Goal: Task Accomplishment & Management: Manage account settings

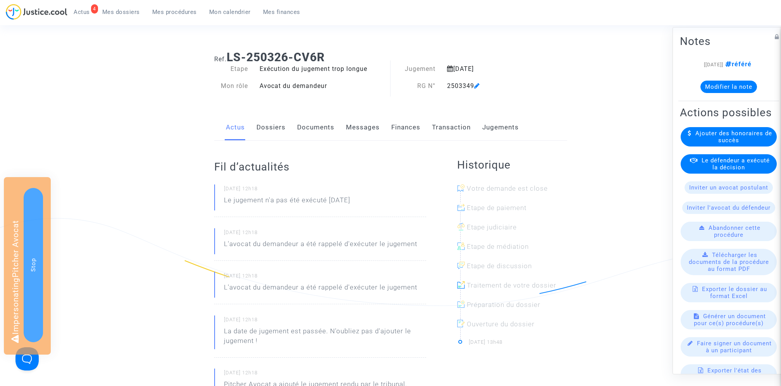
click at [317, 126] on link "Documents" at bounding box center [315, 128] width 37 height 26
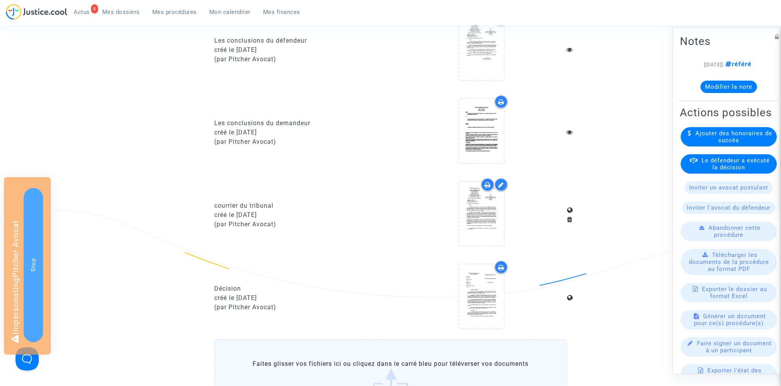
scroll to position [516, 0]
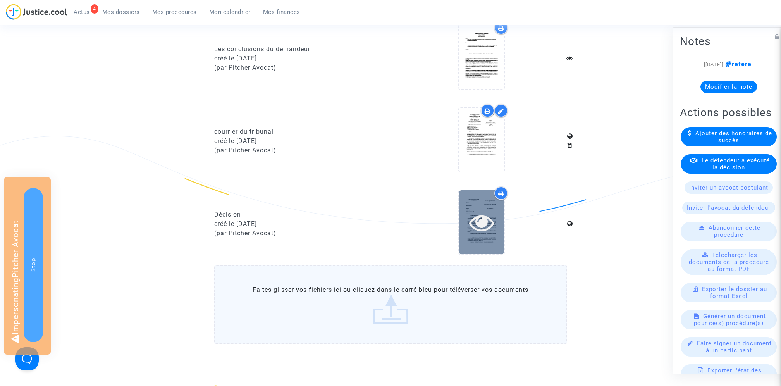
click at [485, 221] on icon at bounding box center [481, 222] width 25 height 25
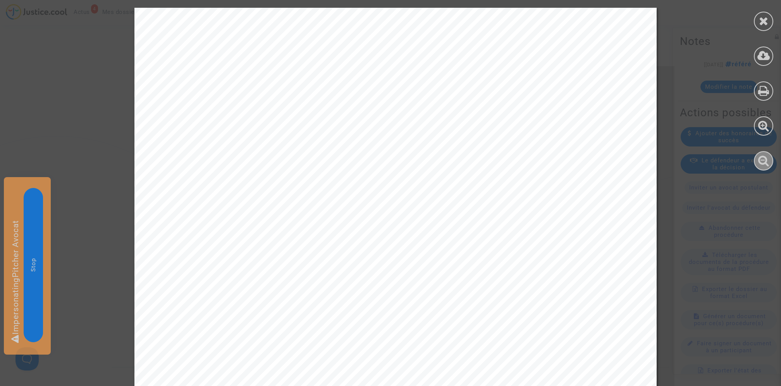
click at [767, 159] on icon at bounding box center [763, 161] width 11 height 12
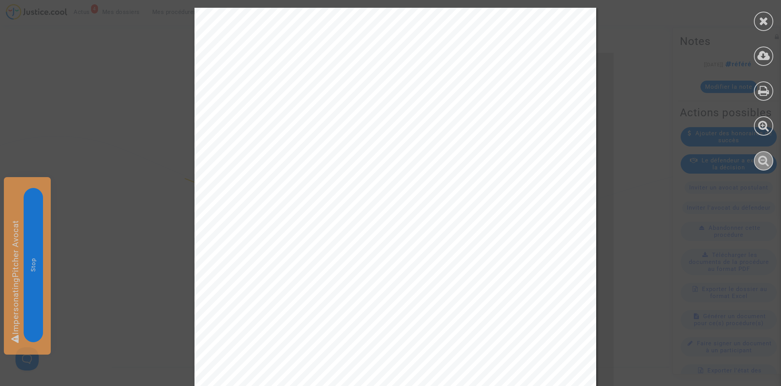
click at [767, 159] on icon at bounding box center [763, 161] width 11 height 12
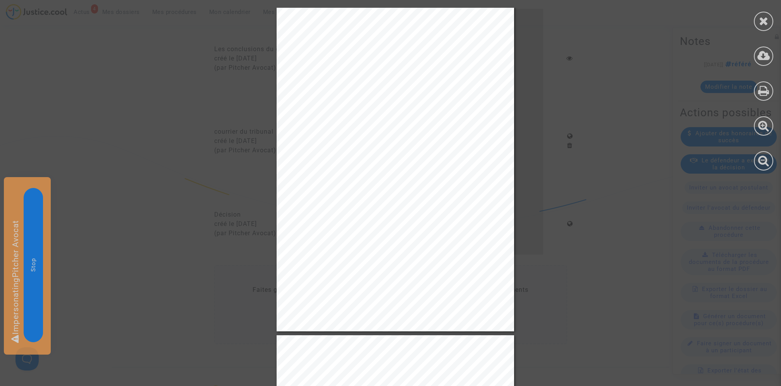
scroll to position [630, 0]
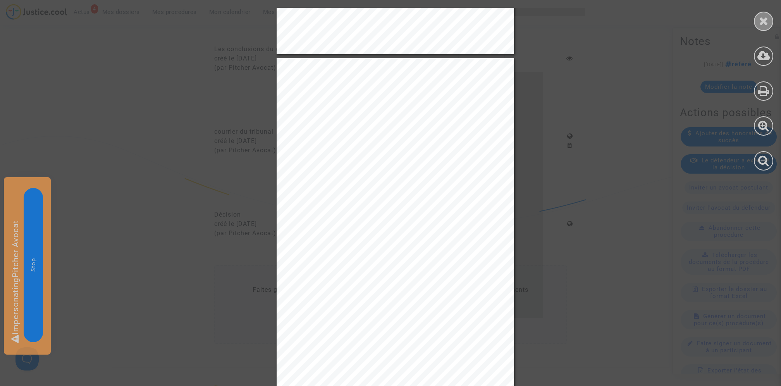
click at [761, 27] on div at bounding box center [763, 21] width 19 height 19
